Goal: Task Accomplishment & Management: Complete application form

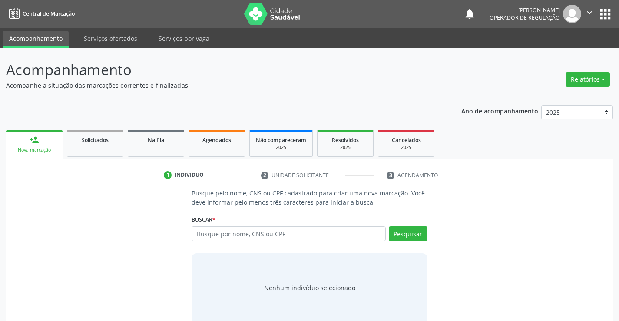
click at [302, 235] on input "text" at bounding box center [289, 233] width 194 height 15
type input "704704775201337"
click at [416, 232] on button "Pesquisar" at bounding box center [408, 233] width 39 height 15
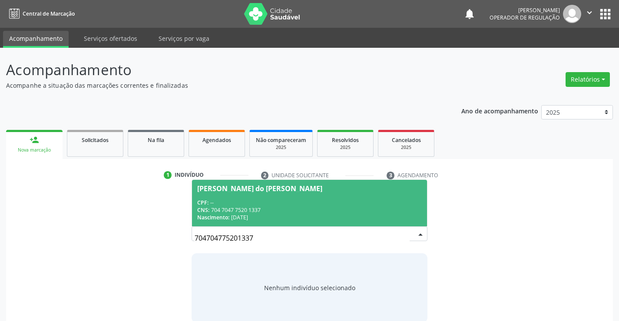
click at [263, 196] on span "Maria do Carmo da Silva Bizerra CPF: -- CNS: 704 7047 7520 1337 Nascimento: 08/…" at bounding box center [309, 203] width 235 height 46
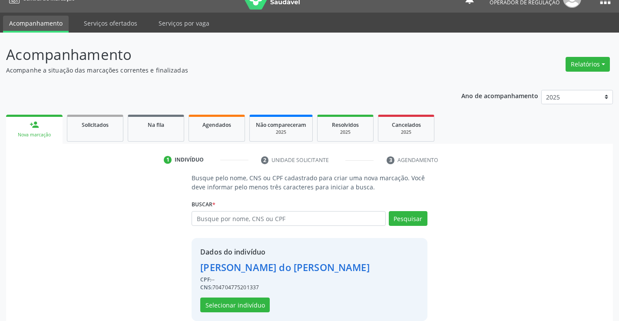
scroll to position [27, 0]
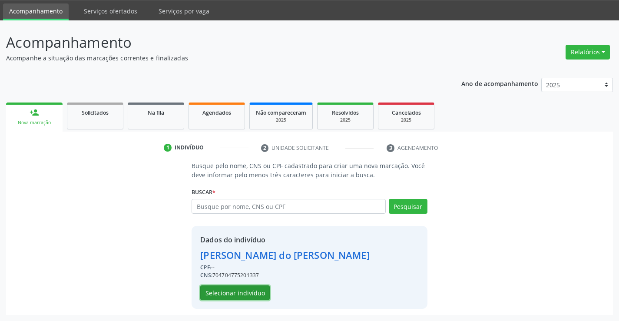
click at [230, 290] on button "Selecionar indivíduo" at bounding box center [235, 292] width 70 height 15
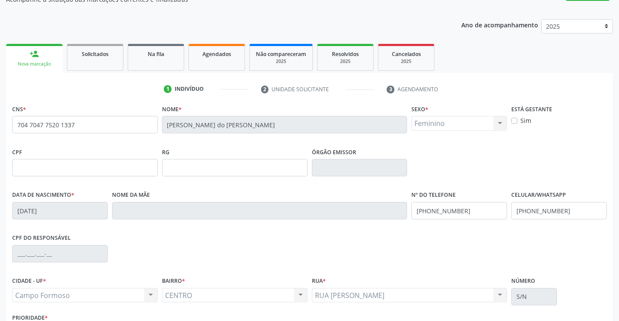
scroll to position [150, 0]
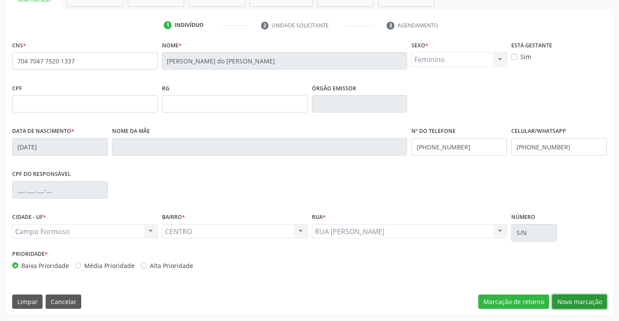
click at [568, 298] on button "Nova marcação" at bounding box center [579, 302] width 55 height 15
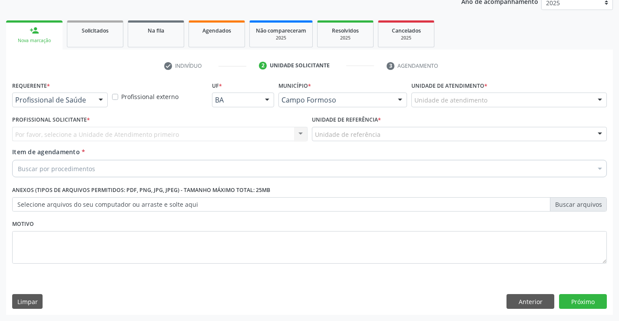
scroll to position [109, 0]
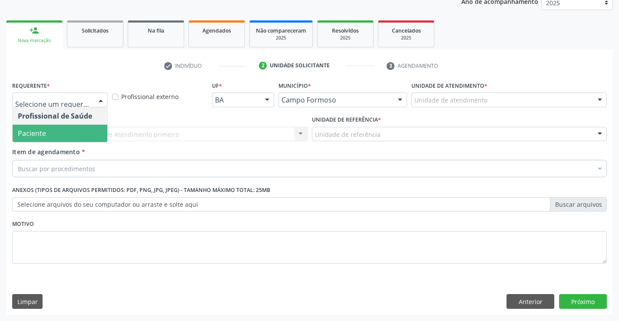
click at [40, 134] on span "Paciente" at bounding box center [32, 134] width 28 height 10
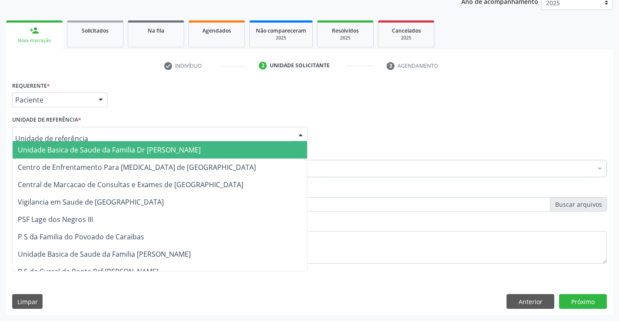
click at [52, 142] on span "Unidade Basica de Saude da Familia Dr [PERSON_NAME]" at bounding box center [160, 149] width 295 height 17
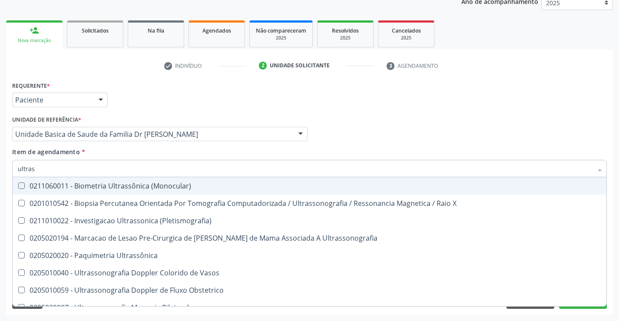
type input "ultrass"
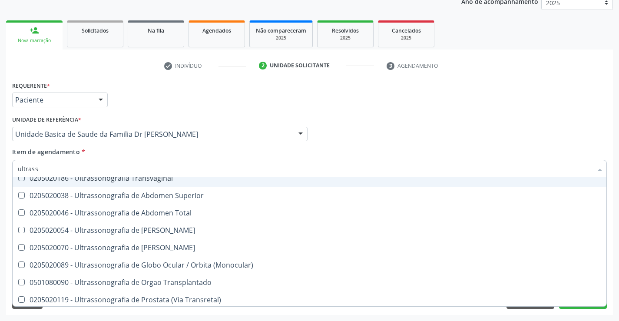
scroll to position [217, 0]
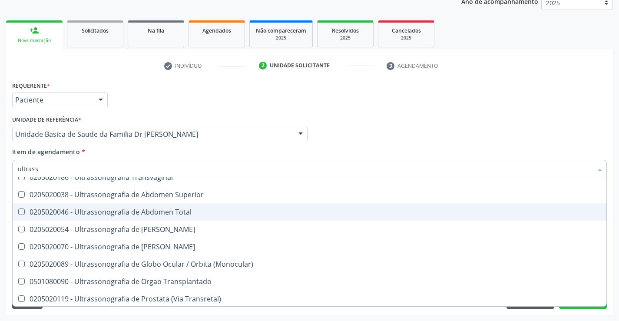
click at [204, 212] on div "0205020046 - Ultrassonografia de Abdomen Total" at bounding box center [309, 212] width 583 height 7
checkbox Total "true"
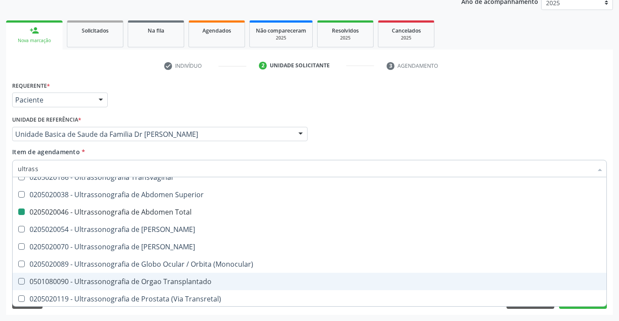
click at [616, 264] on div "Acompanhamento Acompanhe a situação das marcações correntes e finalizadas Relat…" at bounding box center [309, 129] width 619 height 383
checkbox X "true"
checkbox Total "false"
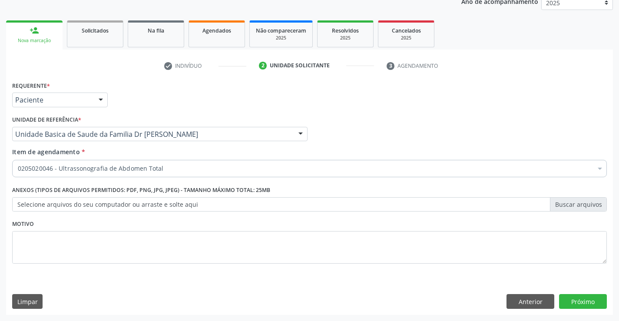
scroll to position [0, 0]
click at [581, 300] on button "Próximo" at bounding box center [583, 301] width 48 height 15
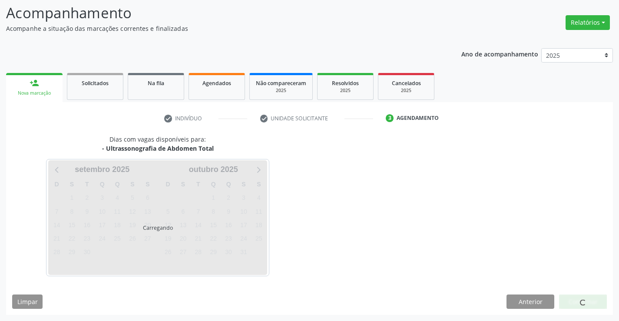
scroll to position [57, 0]
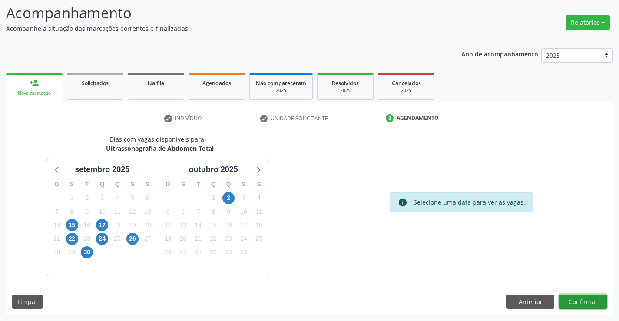
click at [581, 300] on button "Confirmar" at bounding box center [583, 302] width 48 height 15
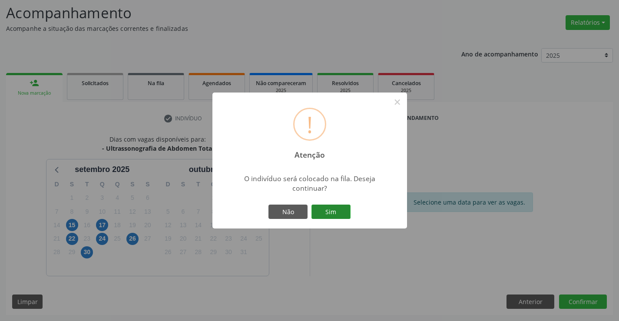
click at [325, 209] on button "Sim" at bounding box center [330, 212] width 39 height 15
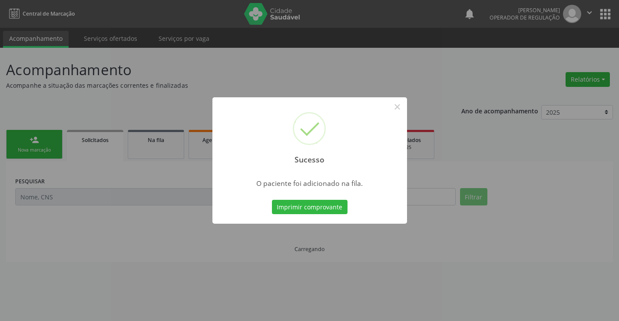
scroll to position [0, 0]
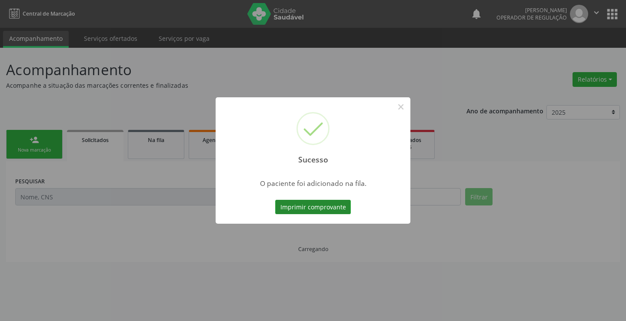
click at [325, 206] on button "Imprimir comprovante" at bounding box center [313, 207] width 76 height 15
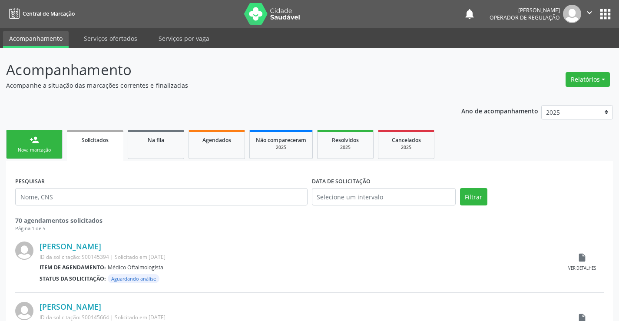
click at [44, 141] on link "person_add Nova marcação" at bounding box center [34, 144] width 56 height 29
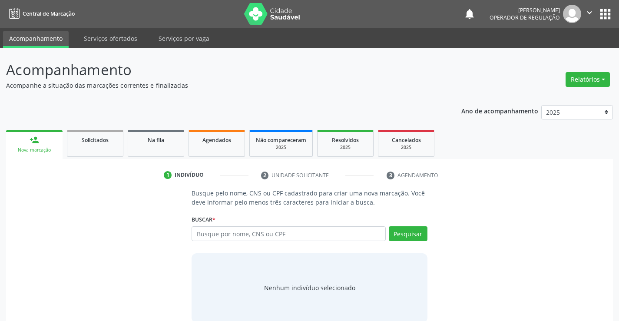
click at [589, 8] on icon "" at bounding box center [590, 13] width 10 height 10
click at [557, 53] on link "Sair" at bounding box center [567, 53] width 60 height 12
click at [295, 235] on input "text" at bounding box center [289, 233] width 194 height 15
click at [295, 236] on input "text" at bounding box center [289, 233] width 194 height 15
click at [163, 147] on link "Na fila" at bounding box center [156, 143] width 56 height 27
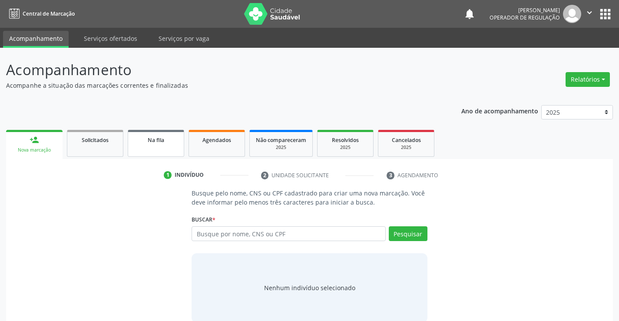
select select "8"
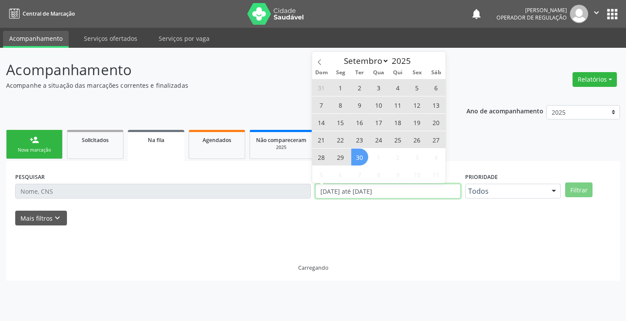
click at [289, 196] on div "PESQUISAR DATA DE SOLICITAÇÃO [DATE] até [DATE] Prioridade Todos Todos Baixa Pr…" at bounding box center [312, 187] width 599 height 34
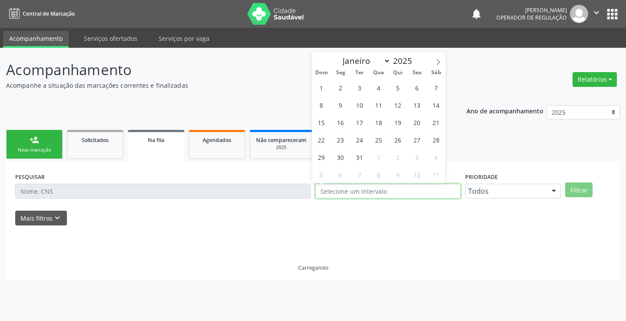
select select "0"
type input "2023"
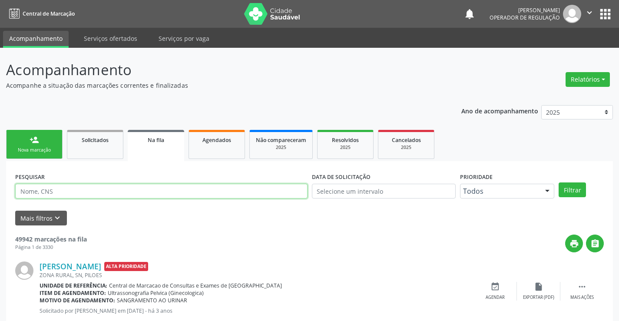
click at [91, 188] on input "text" at bounding box center [161, 191] width 292 height 15
type input "704706797061432"
click at [570, 188] on button "Filtrar" at bounding box center [572, 189] width 27 height 15
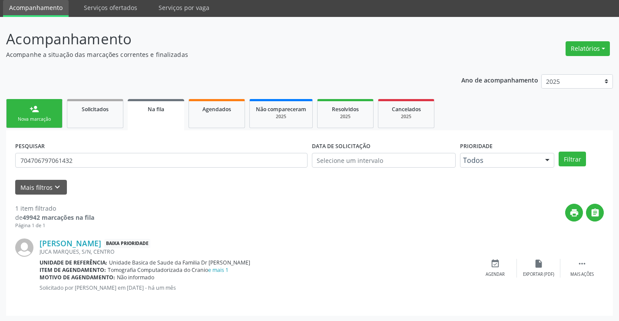
scroll to position [32, 0]
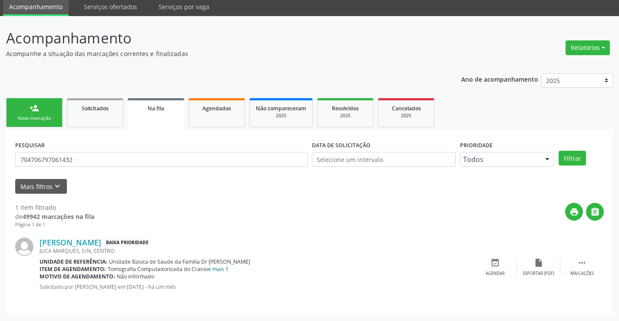
click at [219, 269] on link "e mais 1" at bounding box center [218, 268] width 20 height 7
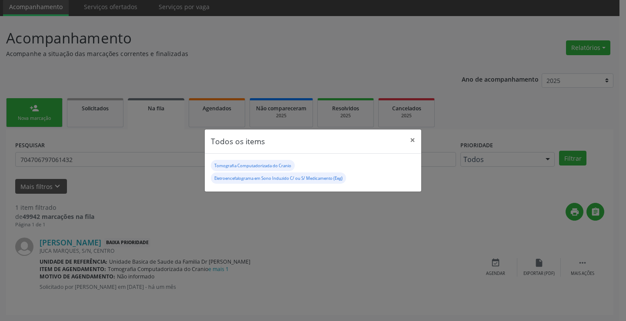
click at [381, 198] on div "Todos os items × Tomografia Computadorizada do Cranio Eletroencefalograma em So…" at bounding box center [313, 160] width 626 height 321
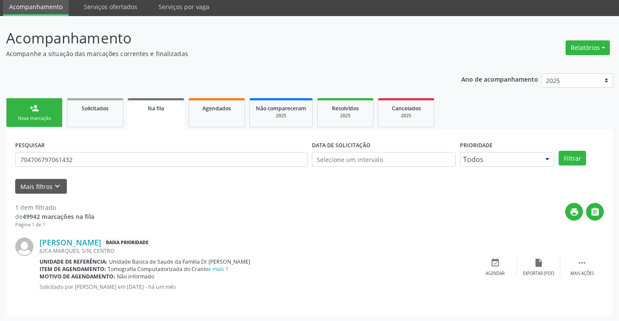
click at [39, 112] on link "person_add Nova marcação" at bounding box center [34, 112] width 56 height 29
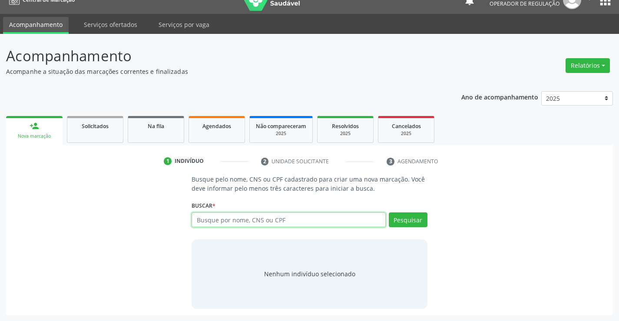
click at [239, 218] on input "text" at bounding box center [289, 219] width 194 height 15
type input "[PERSON_NAME]"
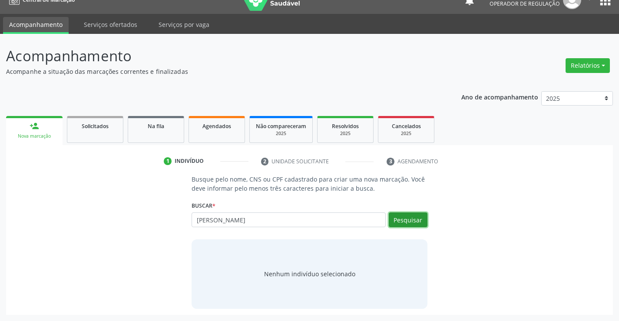
click at [408, 217] on button "Pesquisar" at bounding box center [408, 219] width 39 height 15
type input "[PERSON_NAME]"
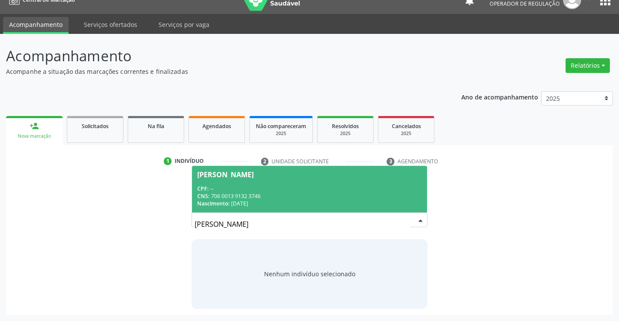
click at [293, 183] on span "[PERSON_NAME] CPF: -- CNS: 706 0013 9132 3746 Nascimento: [DATE]" at bounding box center [309, 189] width 235 height 46
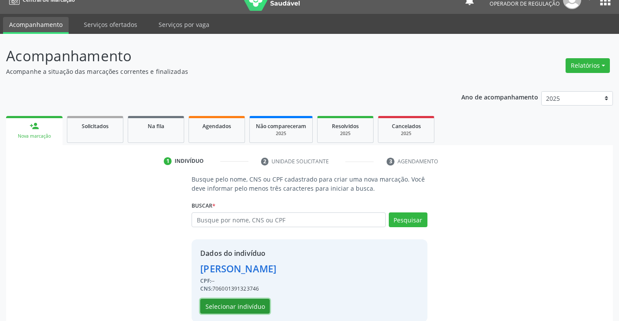
click at [226, 304] on button "Selecionar indivíduo" at bounding box center [235, 306] width 70 height 15
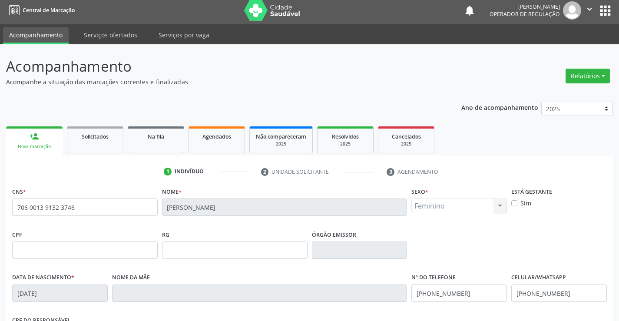
scroll to position [0, 0]
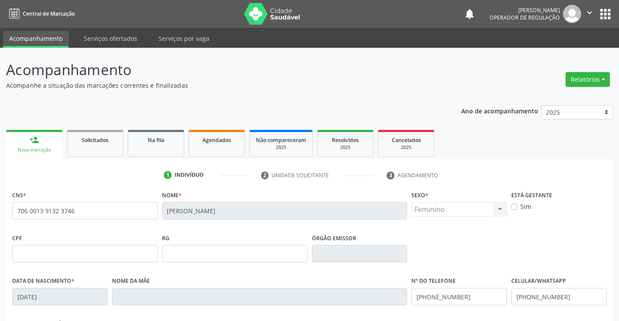
click at [33, 143] on div "person_add" at bounding box center [35, 140] width 10 height 10
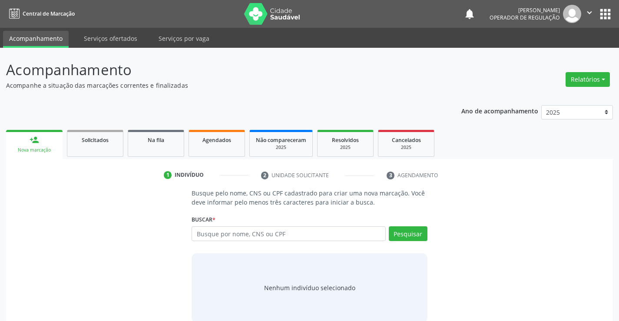
click at [260, 235] on input "text" at bounding box center [289, 233] width 194 height 15
type input "joyce silva carvalho"
click at [413, 232] on button "Pesquisar" at bounding box center [408, 233] width 39 height 15
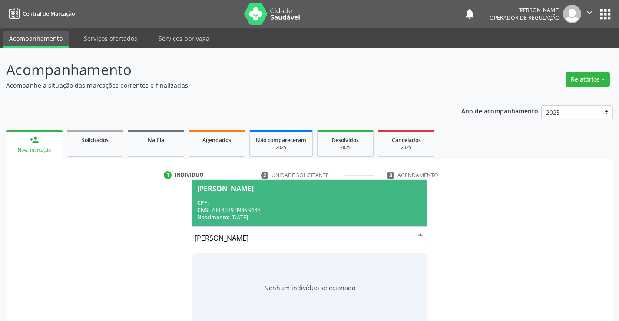
click at [243, 204] on div "CPF: --" at bounding box center [309, 202] width 224 height 7
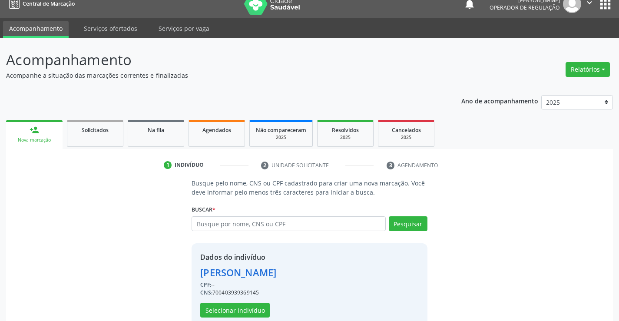
scroll to position [27, 0]
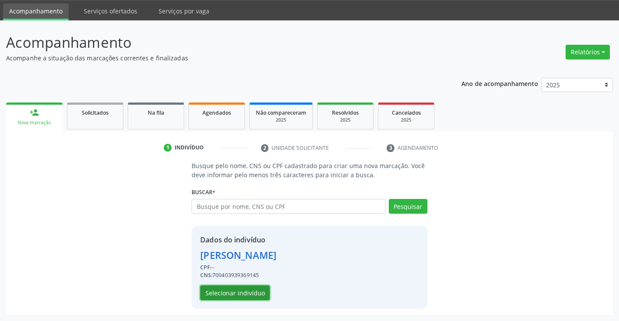
click at [235, 292] on button "Selecionar indivíduo" at bounding box center [235, 292] width 70 height 15
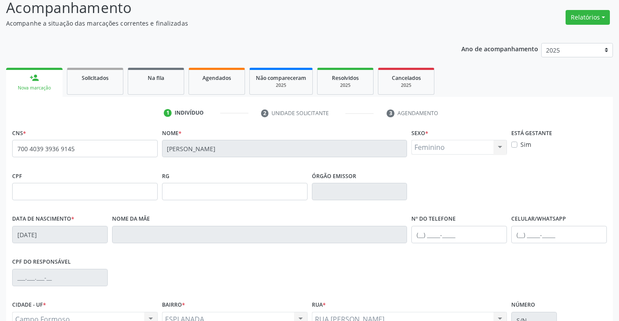
scroll to position [150, 0]
